Goal: Transaction & Acquisition: Download file/media

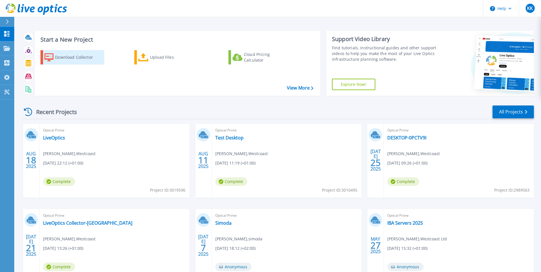
click at [77, 57] on div "Download Collector" at bounding box center [78, 57] width 46 height 11
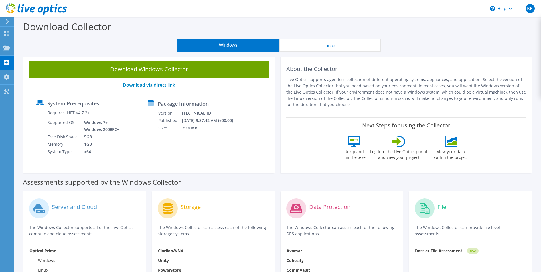
click at [153, 87] on link "Download via direct link" at bounding box center [149, 85] width 52 height 6
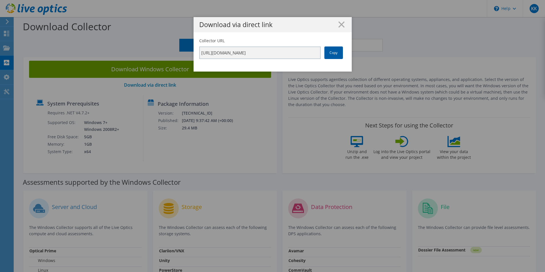
click at [331, 50] on link "Copy" at bounding box center [333, 52] width 19 height 13
click at [338, 25] on icon at bounding box center [341, 24] width 6 height 6
